Goal: Task Accomplishment & Management: Use online tool/utility

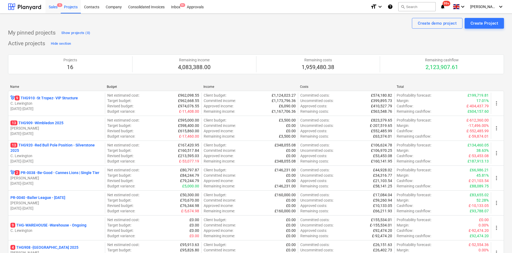
click at [50, 7] on div "Sales 5" at bounding box center [52, 7] width 15 height 14
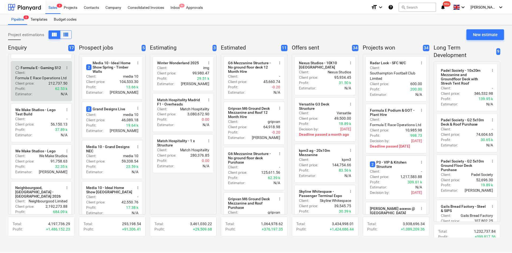
scroll to position [161, 0]
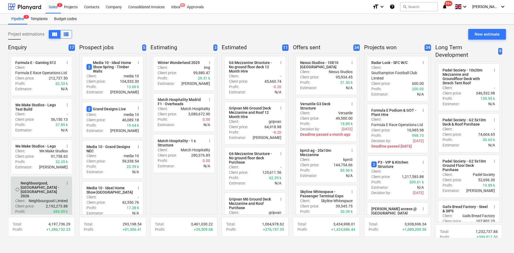
click at [47, 193] on div "Neighbourgood, [GEOGRAPHIC_DATA] - [GEOGRAPHIC_DATA] 2026" at bounding box center [41, 189] width 41 height 17
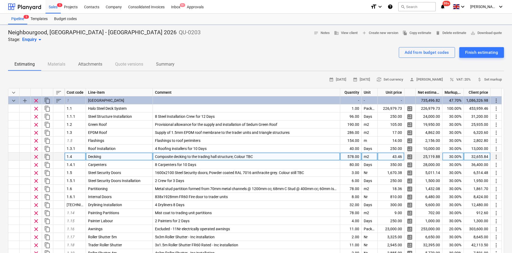
type textarea "x"
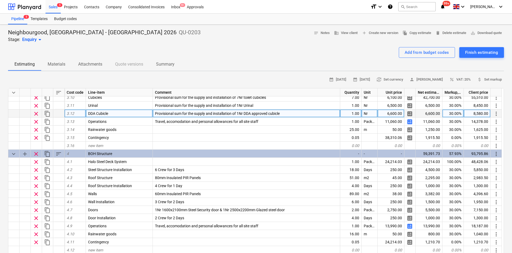
scroll to position [475, 0]
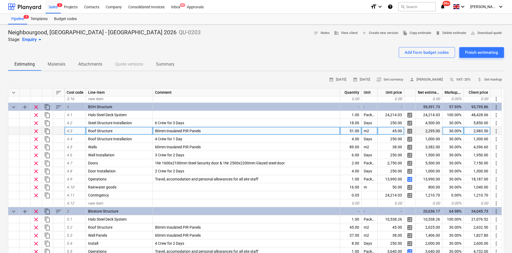
click at [346, 132] on div "51.00" at bounding box center [350, 131] width 21 height 8
type input "20"
type textarea "x"
click at [348, 132] on div "20.00" at bounding box center [350, 131] width 21 height 8
type input "65"
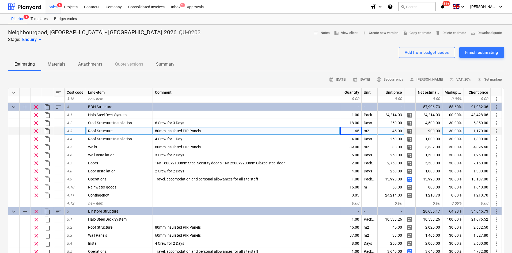
type textarea "x"
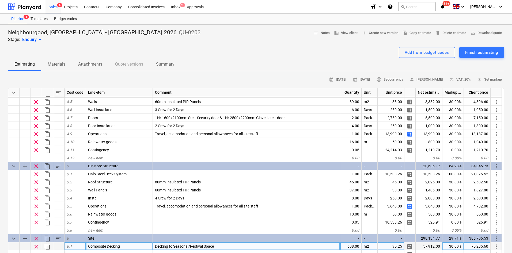
scroll to position [582, 0]
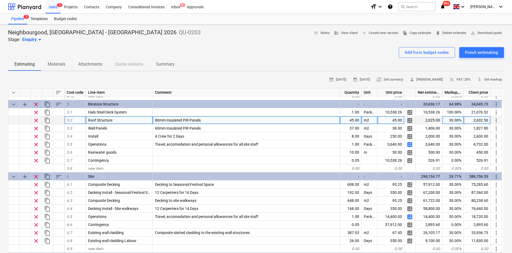
click at [351, 121] on div "45.00" at bounding box center [350, 120] width 21 height 8
type input "20"
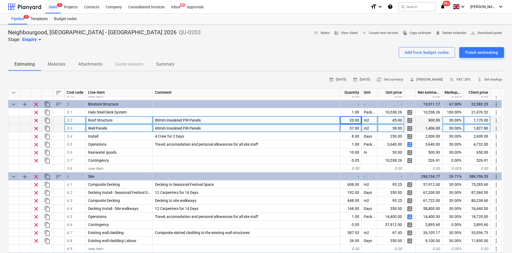
click at [352, 126] on div "37.00" at bounding box center [350, 128] width 21 height 8
click at [239, 48] on div "Add from budget codes Finish estimating" at bounding box center [256, 52] width 496 height 11
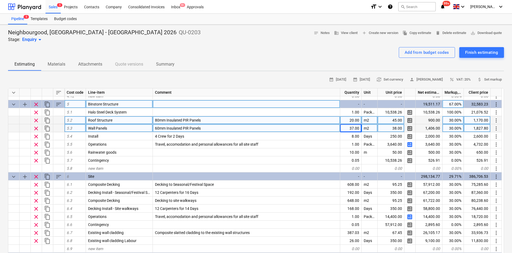
click at [472, 106] on div "32,583.23" at bounding box center [477, 104] width 27 height 8
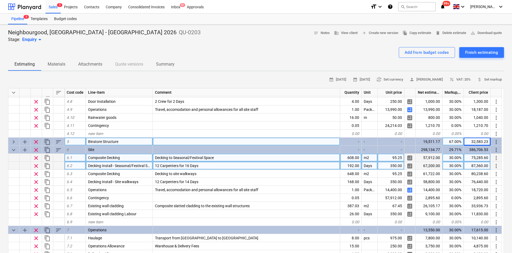
click at [473, 144] on div "32,583.23" at bounding box center [477, 142] width 27 height 8
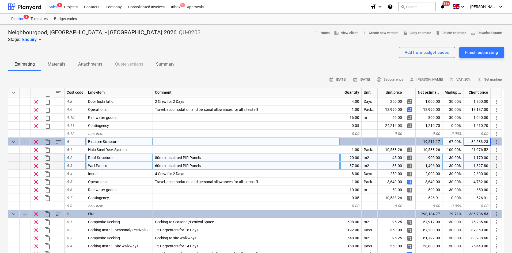
click at [474, 141] on div "32,583.23" at bounding box center [477, 142] width 27 height 8
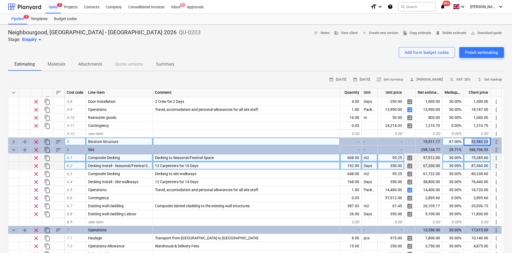
click at [474, 141] on div "32,583.23" at bounding box center [477, 142] width 27 height 8
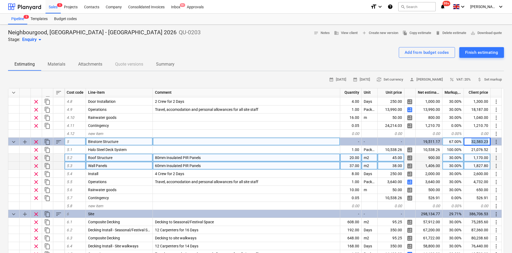
click at [474, 141] on div "32,583.23" at bounding box center [477, 142] width 27 height 8
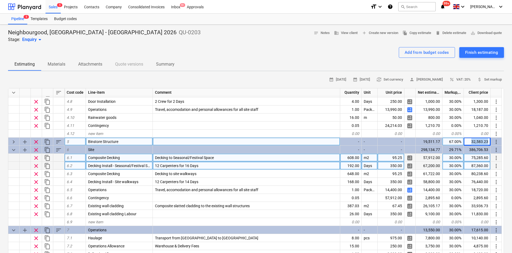
copy div "32,583.23 more_vert"
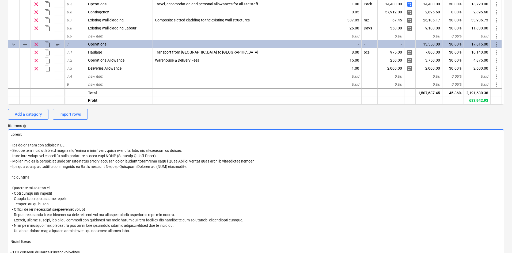
scroll to position [94, 0]
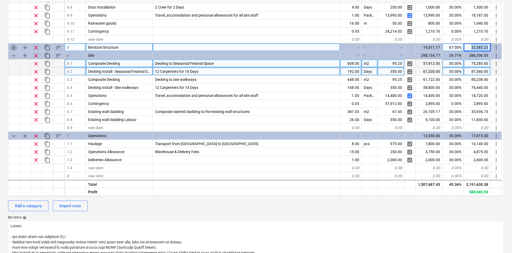
click at [14, 47] on span "keyboard_arrow_right" at bounding box center [13, 47] width 6 height 6
type textarea "x"
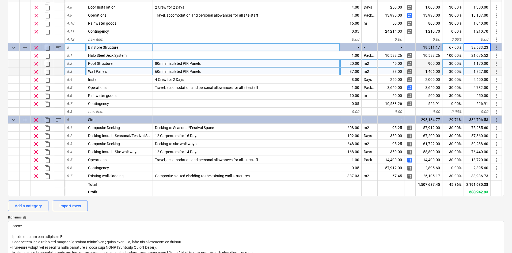
click at [0, 82] on div "Neighbourgood, [GEOGRAPHIC_DATA] - Waverly 2026 QU-0203 Stage: Enquiry arrow_dr…" at bounding box center [256, 184] width 512 height 509
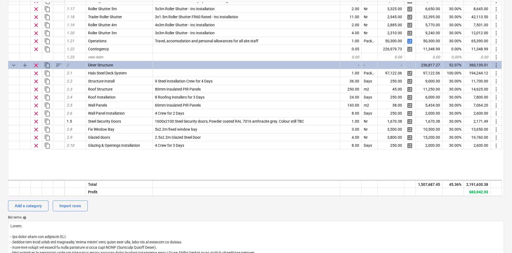
scroll to position [0, 0]
